Goal: Transaction & Acquisition: Register for event/course

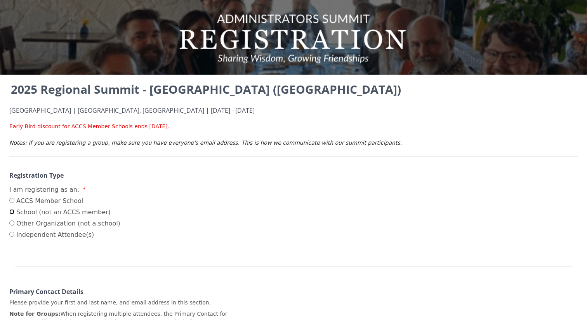
click at [11, 212] on input "School (not an ACCS member)" at bounding box center [11, 211] width 5 height 5
radio input "true"
